Goal: Task Accomplishment & Management: Use online tool/utility

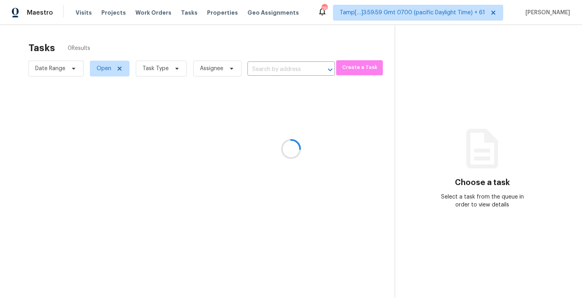
click at [124, 30] on div at bounding box center [291, 149] width 582 height 298
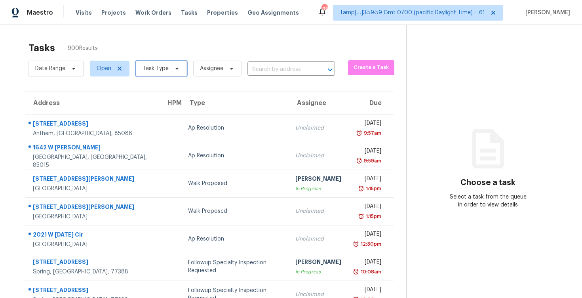
click at [145, 62] on span "Task Type" at bounding box center [161, 69] width 51 height 16
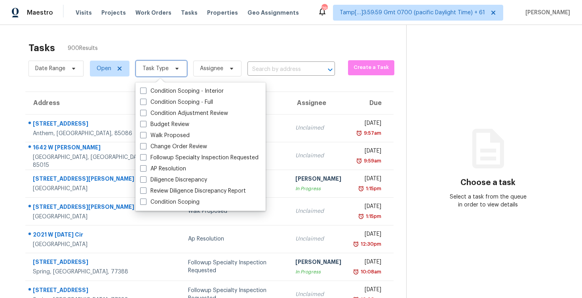
click at [155, 69] on span "Task Type" at bounding box center [156, 69] width 26 height 8
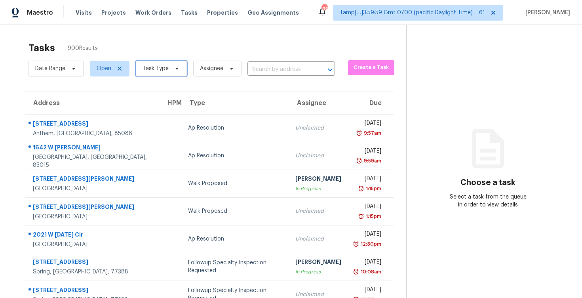
click at [175, 72] on span "Task Type" at bounding box center [161, 69] width 51 height 16
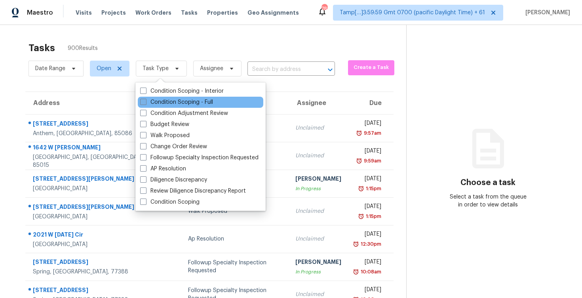
click at [174, 104] on label "Condition Scoping - Full" at bounding box center [176, 102] width 73 height 8
click at [145, 103] on input "Condition Scoping - Full" at bounding box center [142, 100] width 5 height 5
checkbox input "true"
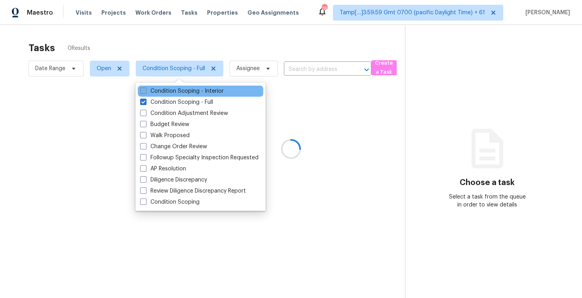
click at [174, 90] on label "Condition Scoping - Interior" at bounding box center [182, 91] width 84 height 8
click at [145, 90] on input "Condition Scoping - Interior" at bounding box center [142, 89] width 5 height 5
checkbox input "true"
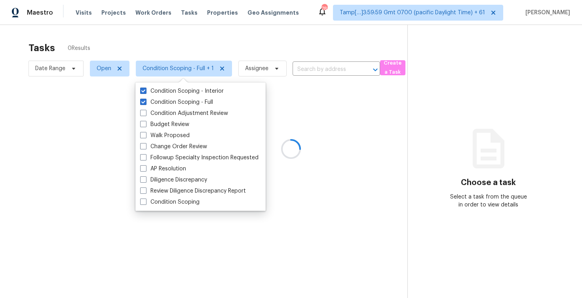
click at [165, 43] on div at bounding box center [291, 149] width 582 height 298
